Goal: Answer question/provide support: Share knowledge or assist other users

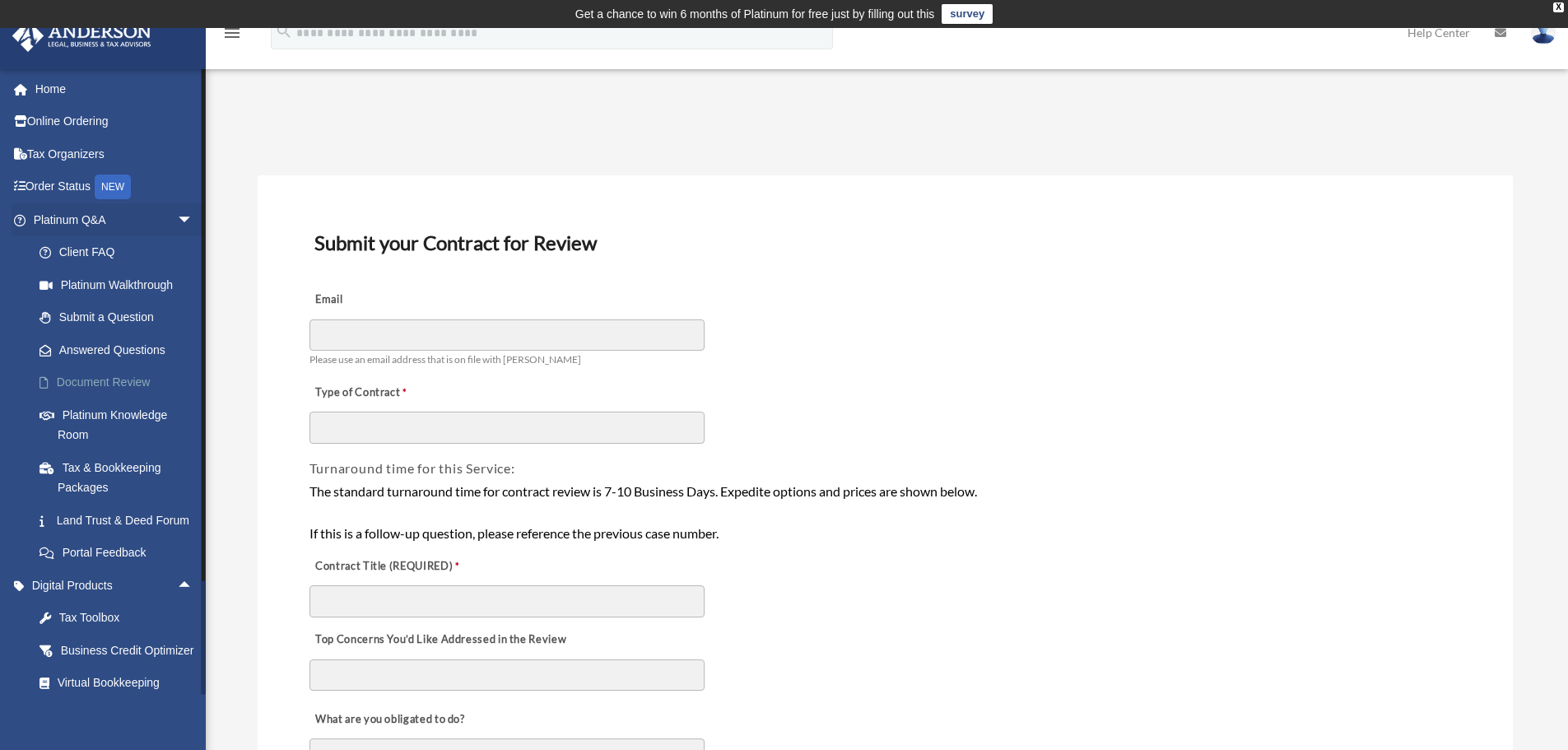
click at [90, 380] on link "Document Review" at bounding box center [120, 382] width 195 height 33
click at [177, 631] on span "arrow_drop_down" at bounding box center [193, 618] width 33 height 34
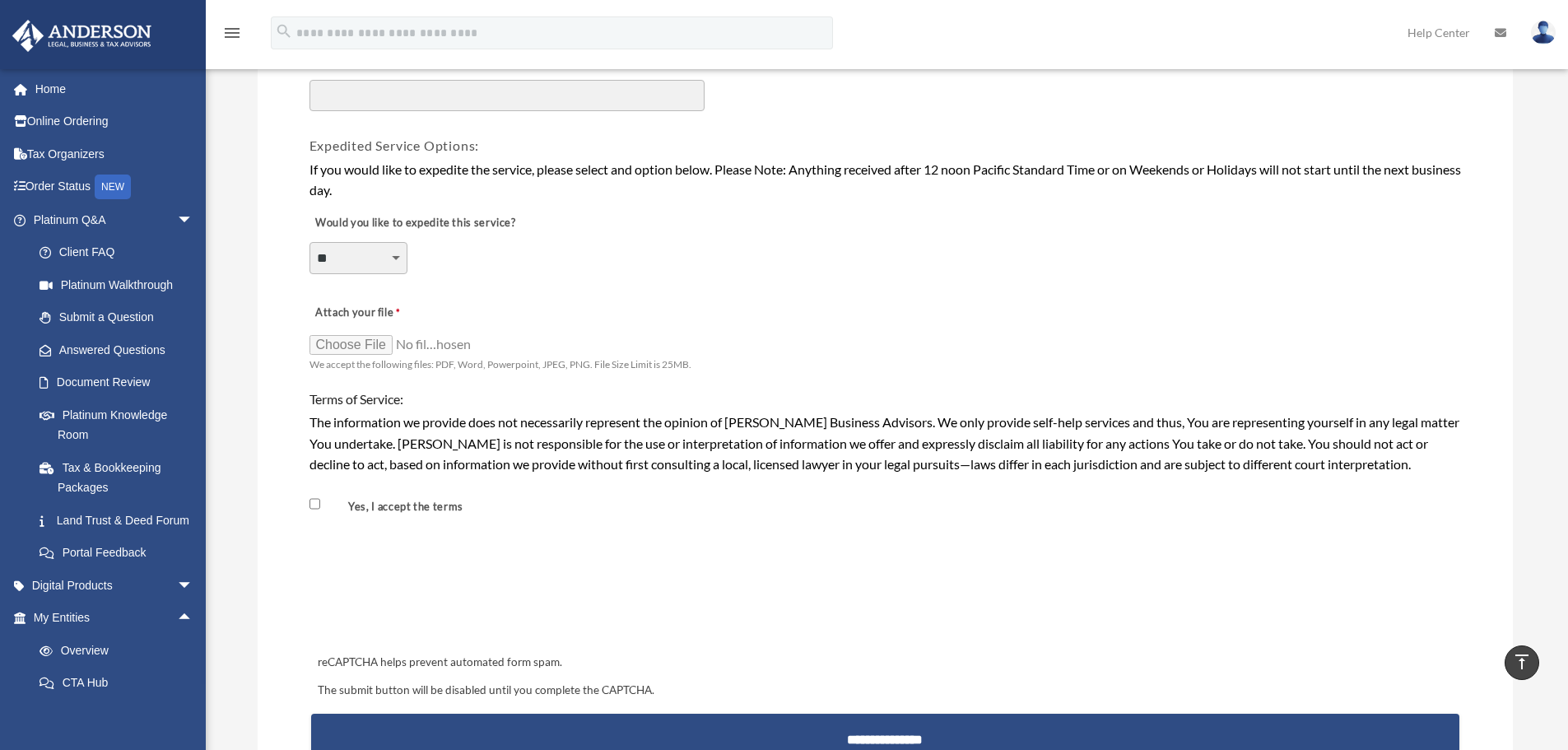
scroll to position [1235, 0]
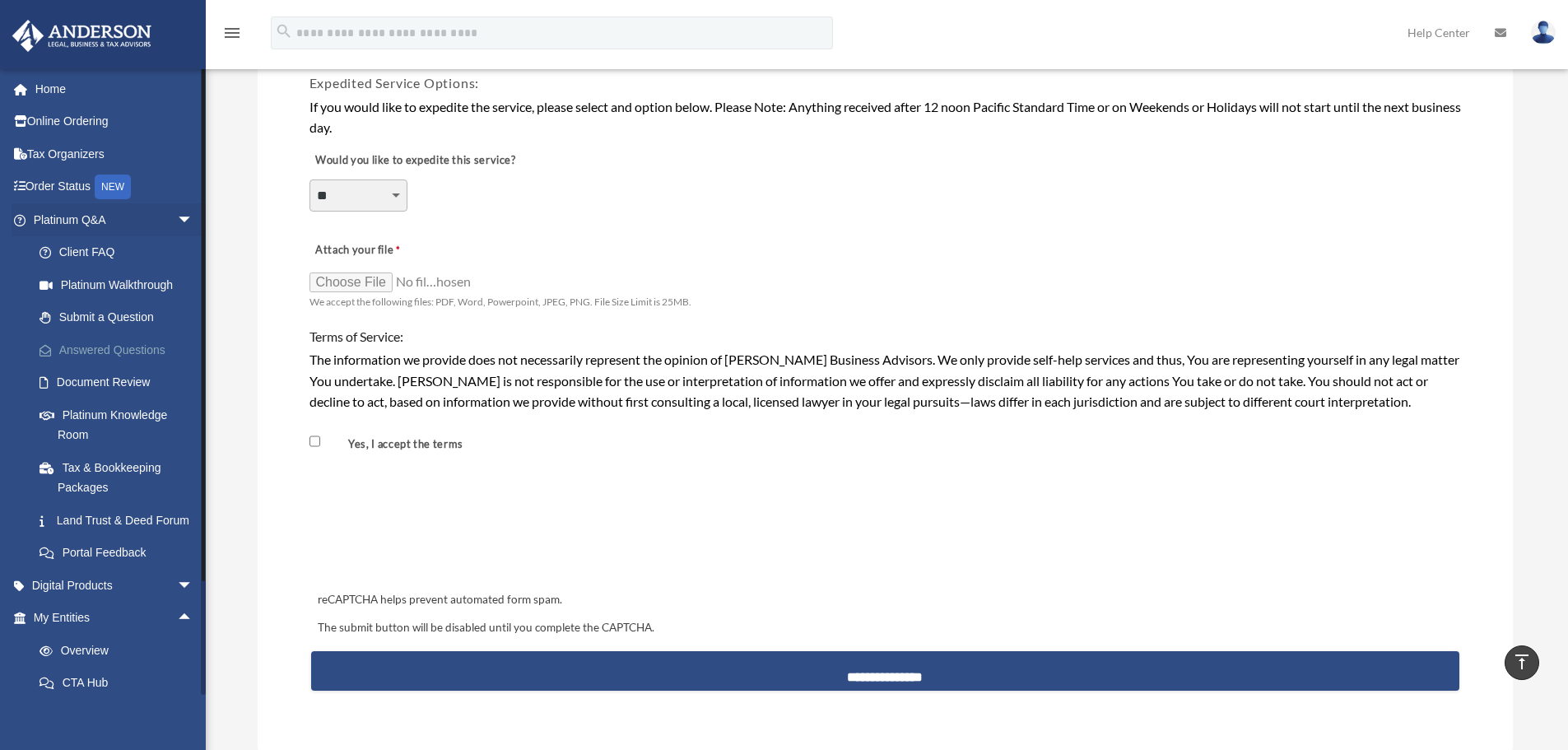
click at [97, 352] on link "Answered Questions" at bounding box center [120, 349] width 195 height 33
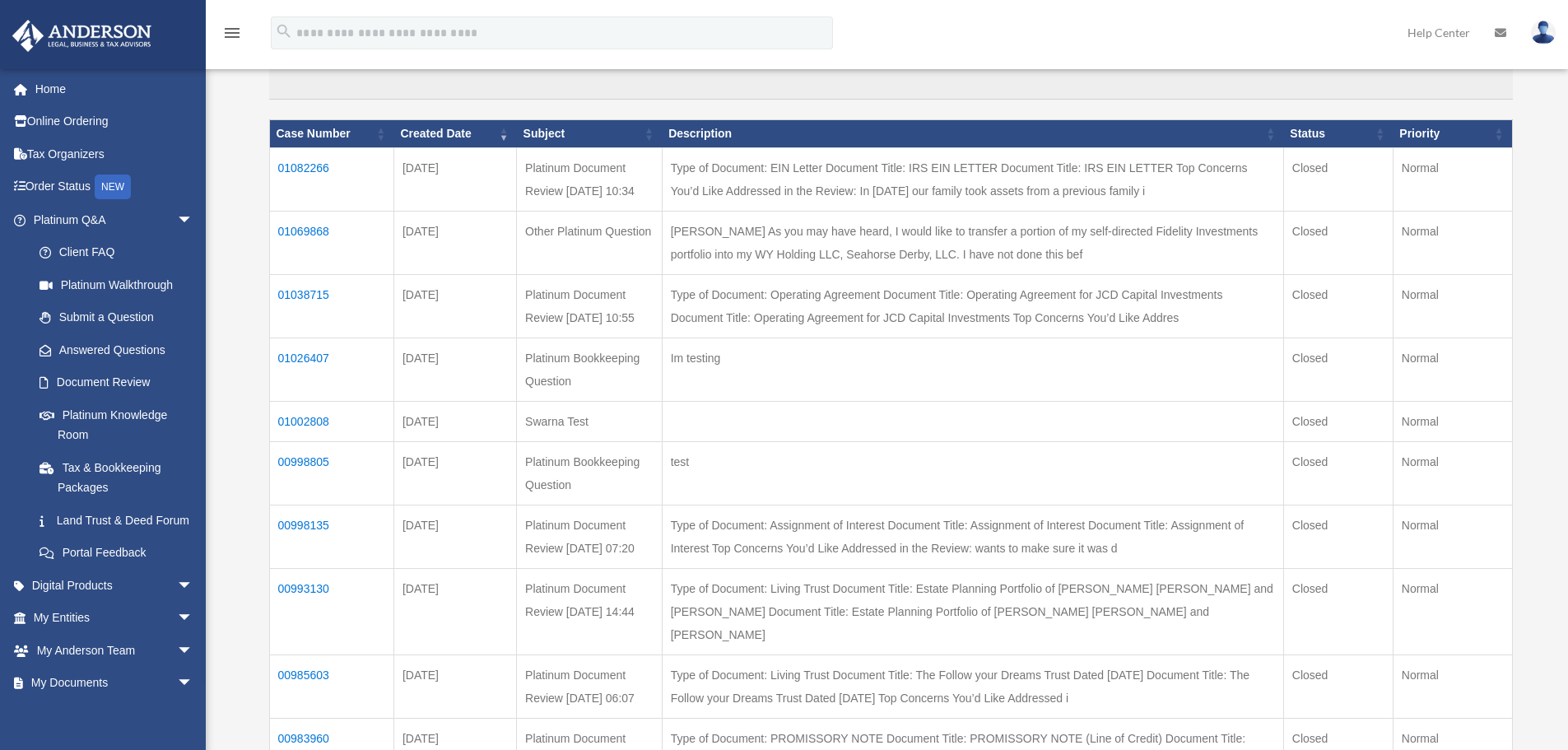
scroll to position [247, 0]
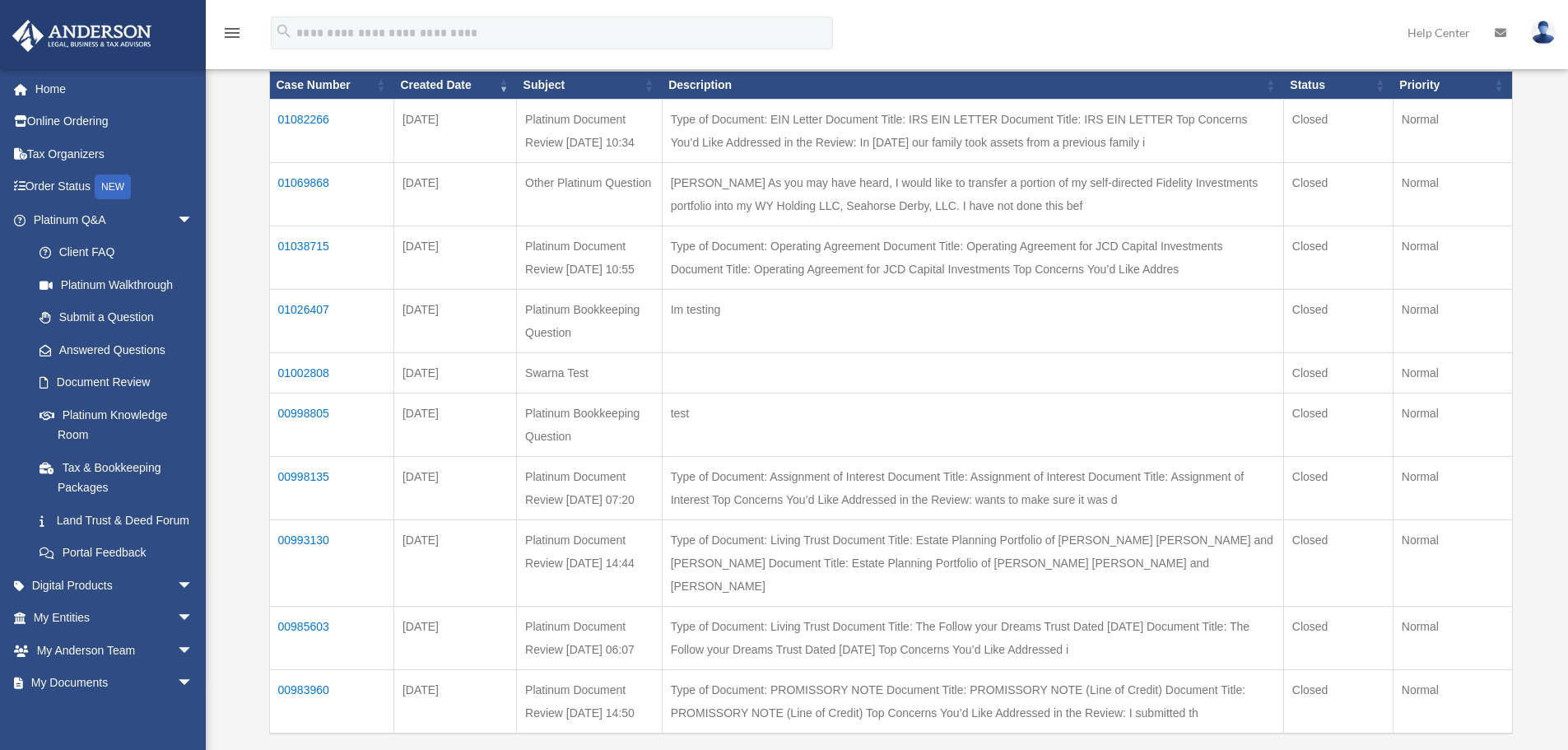
click at [294, 118] on td "01082266" at bounding box center [331, 131] width 124 height 63
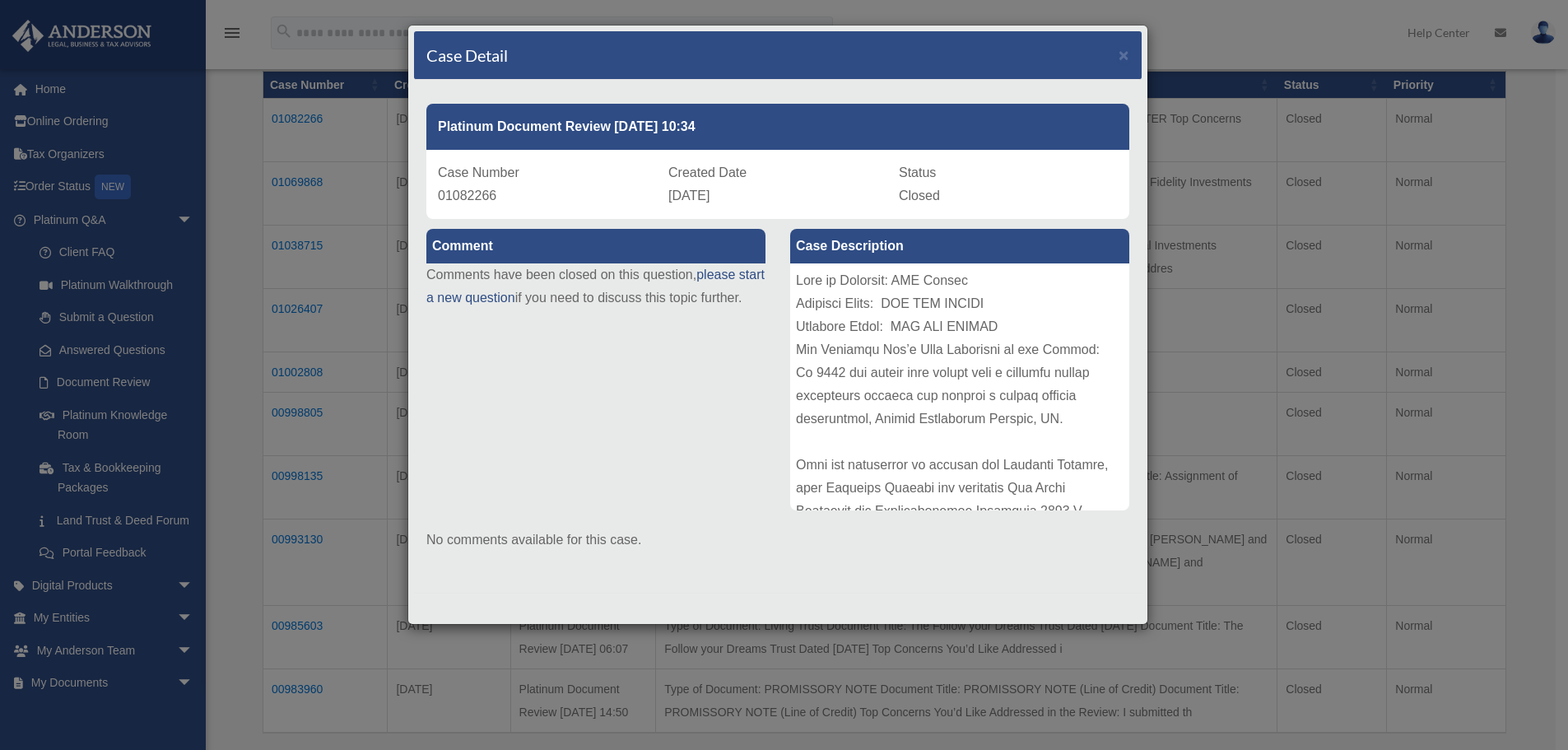
click at [1103, 51] on div "Case Detail ×" at bounding box center [778, 56] width 728 height 49
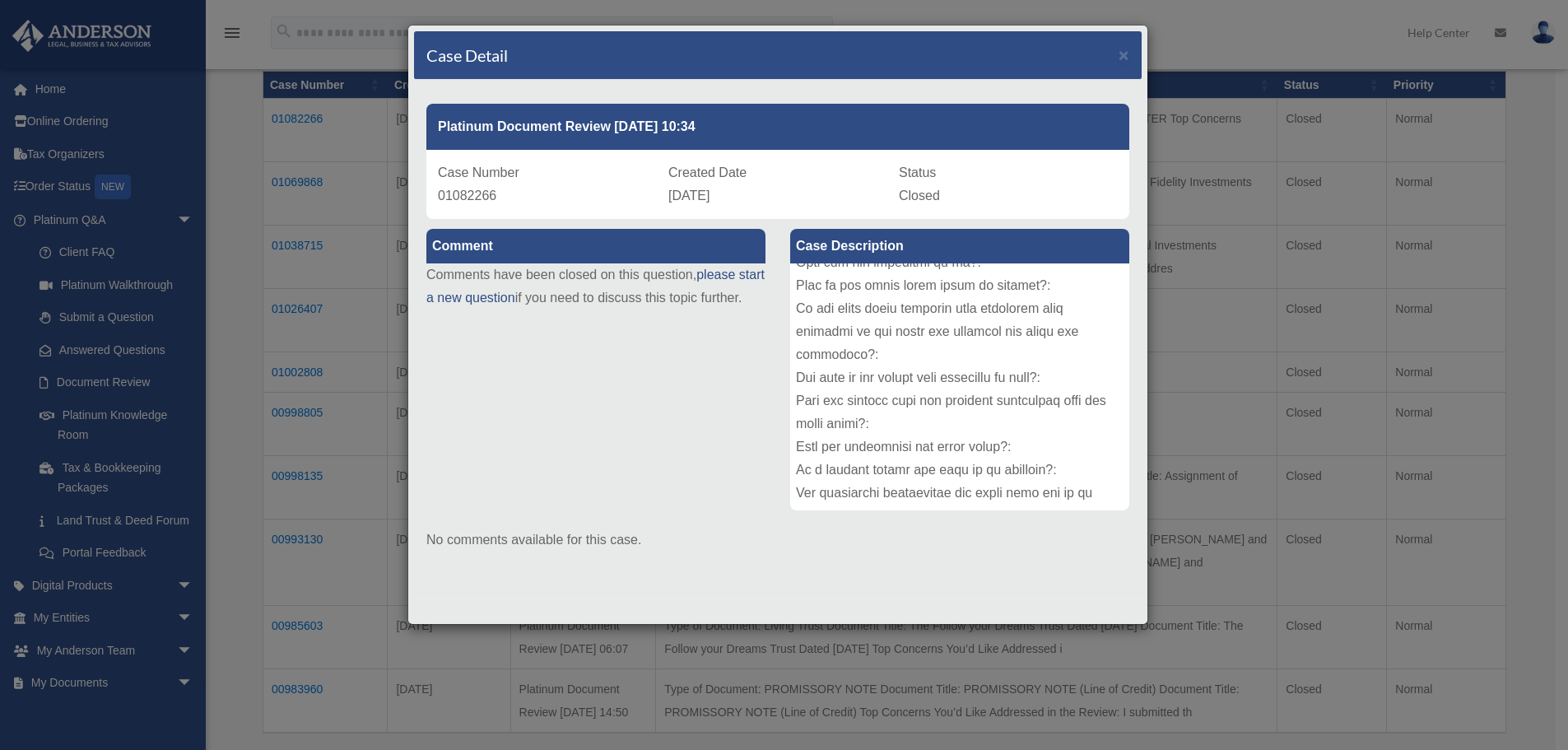
scroll to position [1125, 0]
